Goal: Information Seeking & Learning: Learn about a topic

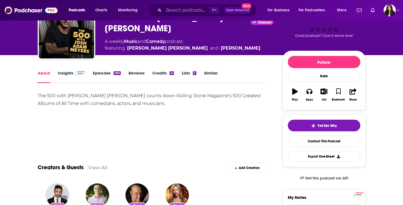
scroll to position [33, 0]
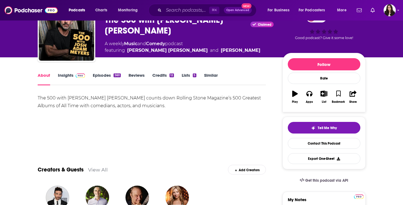
click at [78, 75] on img at bounding box center [81, 75] width 10 height 4
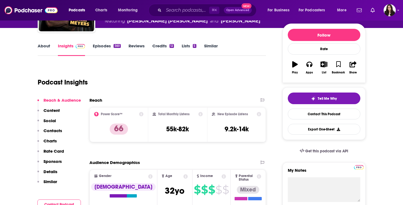
scroll to position [65, 0]
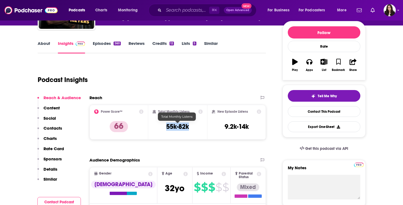
drag, startPoint x: 191, startPoint y: 127, endPoint x: 165, endPoint y: 127, distance: 25.8
click at [165, 127] on div "Total Monthly Listens 55k-82k" at bounding box center [178, 121] width 50 height 25
copy h3 "55k-82k"
